Goal: Information Seeking & Learning: Learn about a topic

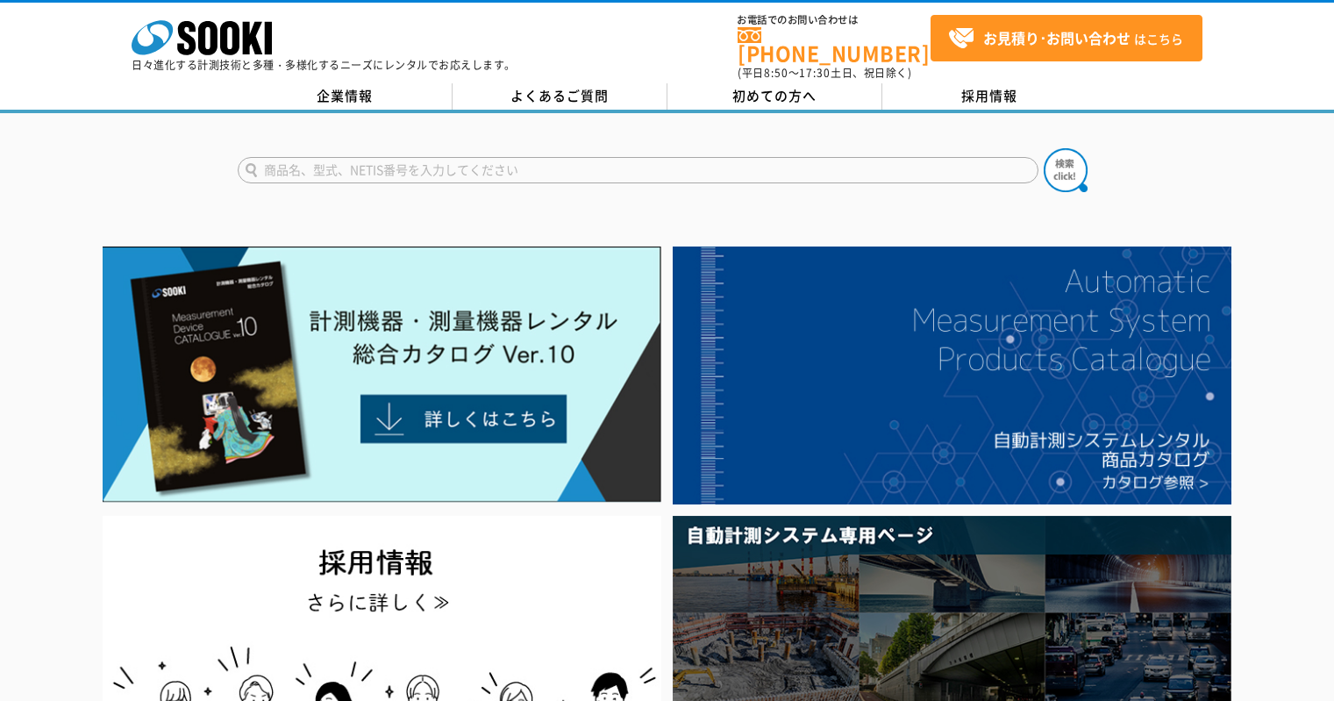
click at [604, 157] on input "text" at bounding box center [638, 170] width 801 height 26
type input "NSR"
click at [1044, 148] on button at bounding box center [1066, 170] width 44 height 44
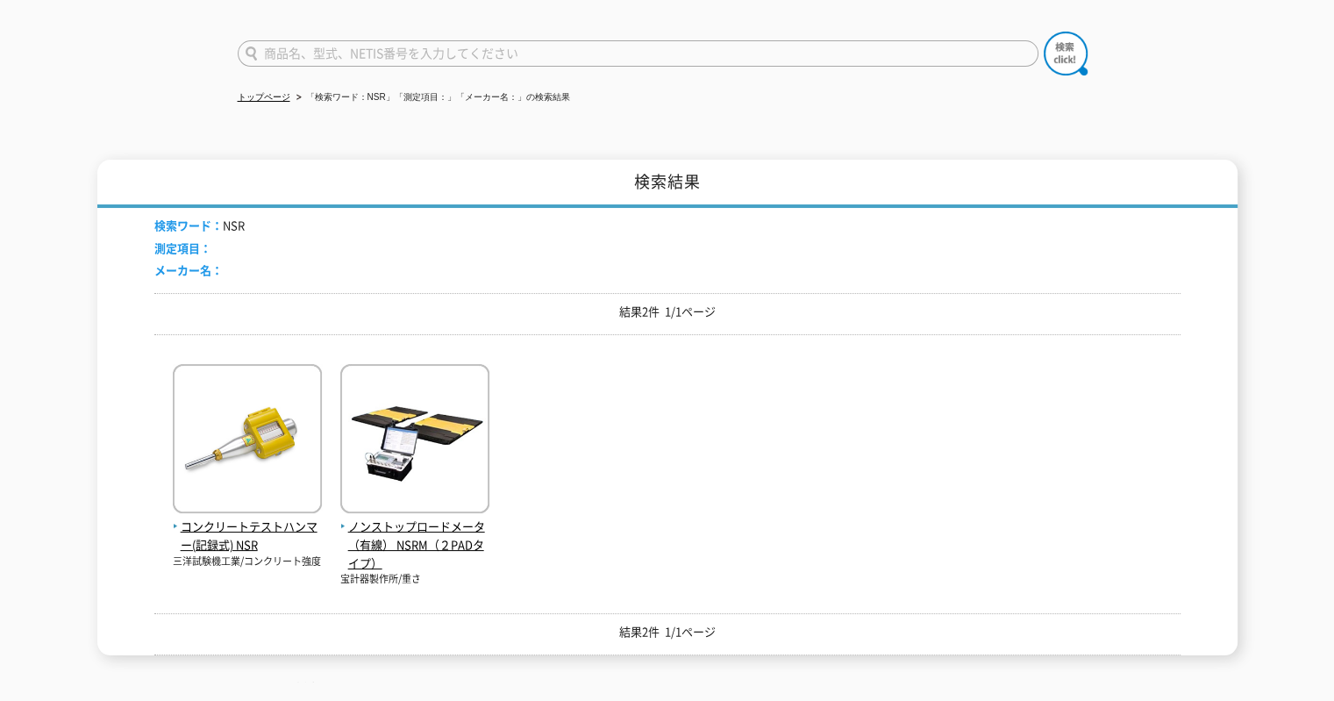
scroll to position [175, 0]
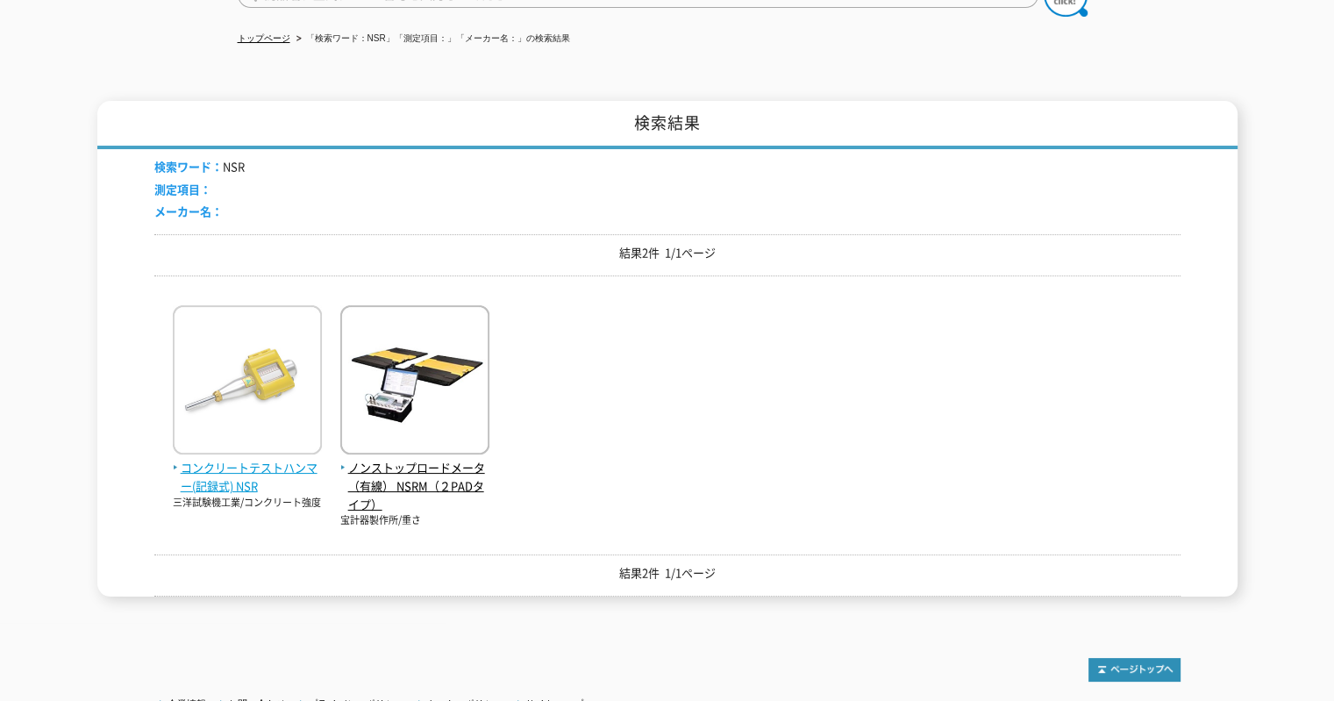
click at [274, 375] on img at bounding box center [247, 382] width 149 height 154
